Goal: Task Accomplishment & Management: Use online tool/utility

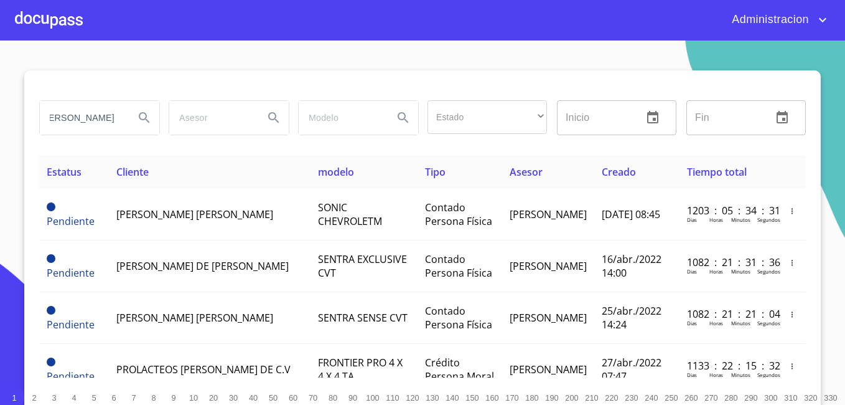
scroll to position [0, 32]
type input "[PERSON_NAME]"
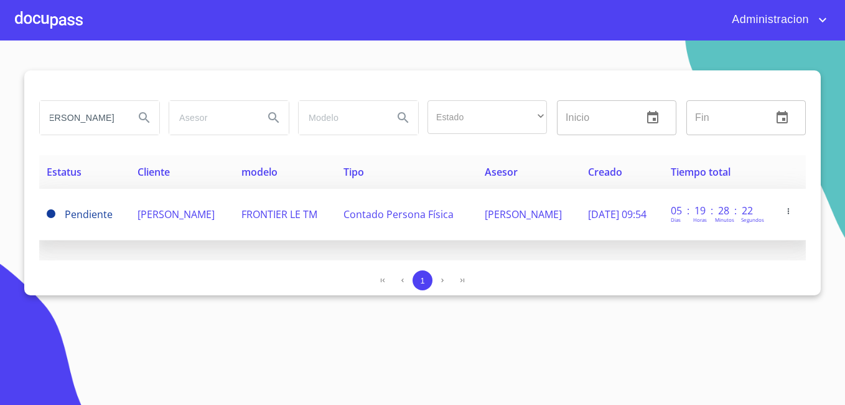
click at [77, 200] on td "Pendiente" at bounding box center [84, 215] width 91 height 52
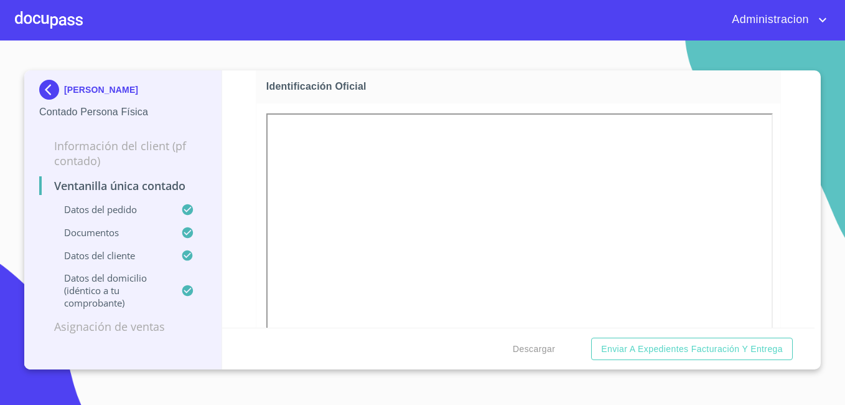
scroll to position [436, 0]
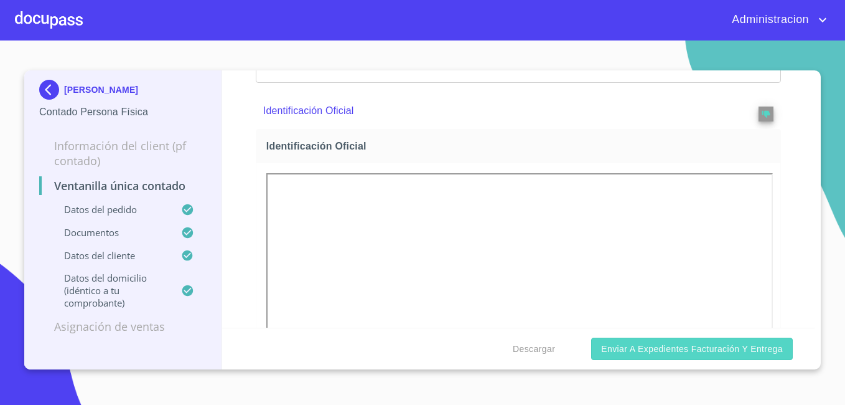
click at [727, 346] on span "Enviar a Expedientes Facturación y Entrega" at bounding box center [692, 349] width 182 height 16
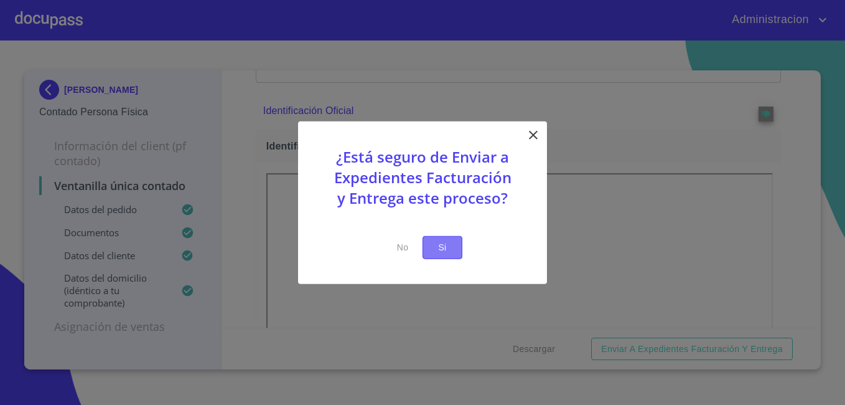
click at [445, 254] on span "Si" at bounding box center [443, 248] width 20 height 16
